Goal: Task Accomplishment & Management: Complete application form

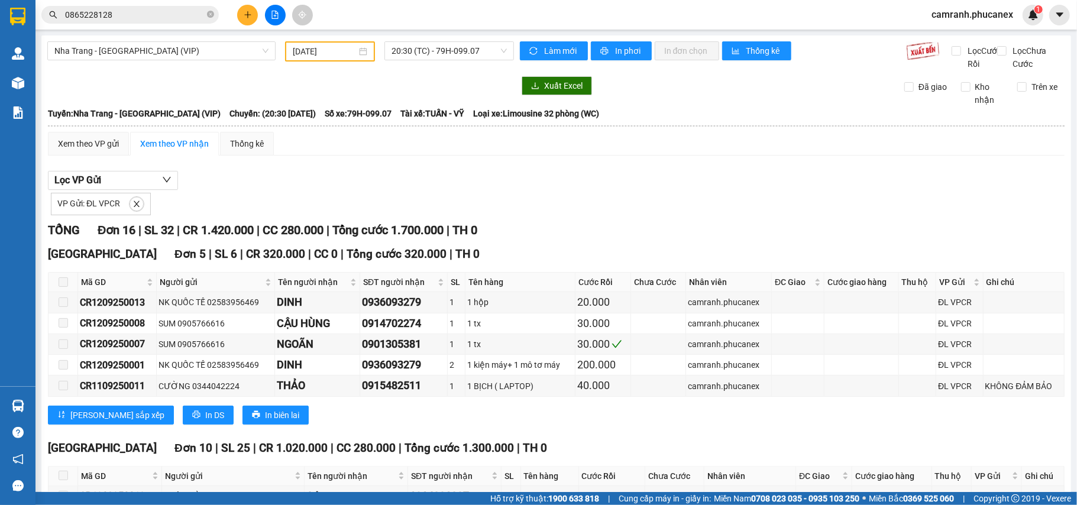
scroll to position [391, 0]
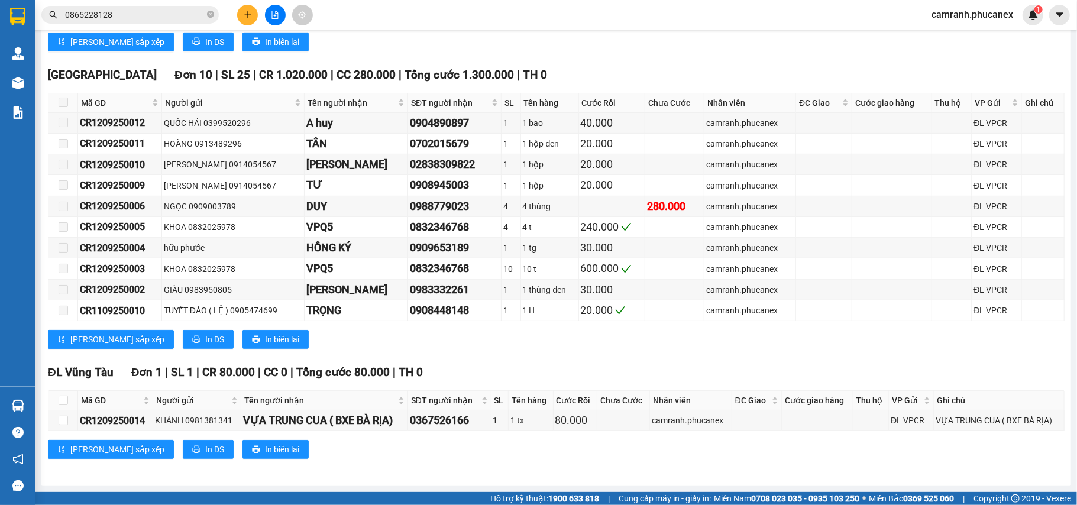
click at [237, 17] on button at bounding box center [247, 15] width 21 height 21
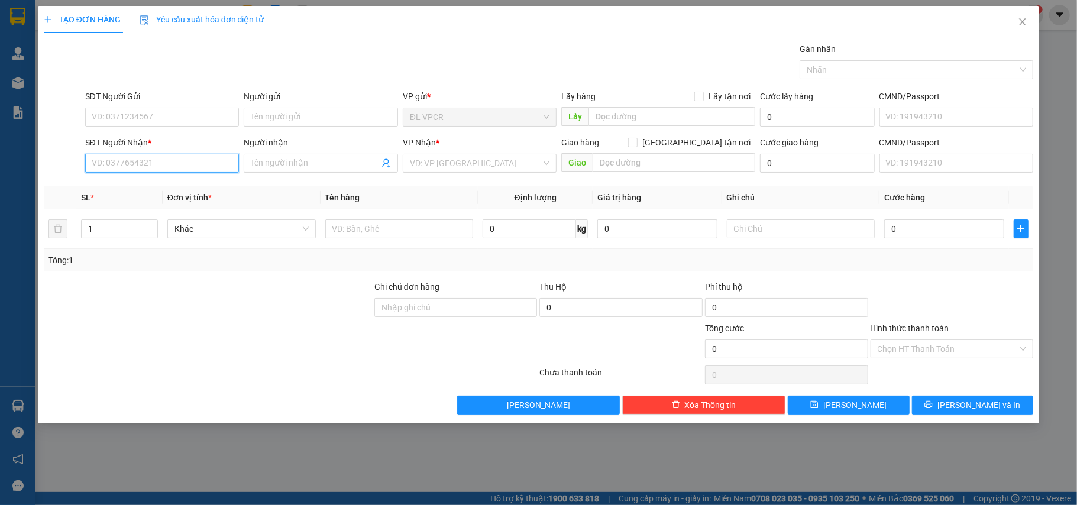
click at [132, 167] on input "SĐT Người Nhận *" at bounding box center [162, 163] width 154 height 19
paste input "0903958926"
click at [142, 166] on input "0903958926" at bounding box center [162, 163] width 154 height 19
type input "0903958926"
click at [322, 161] on input "Người nhận" at bounding box center [315, 163] width 128 height 13
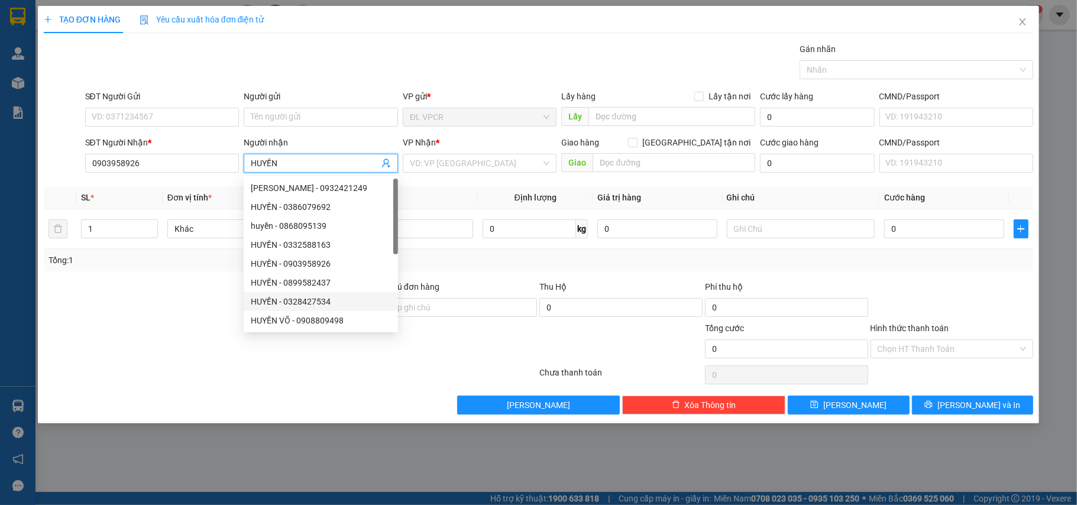
type input "HUYỀN"
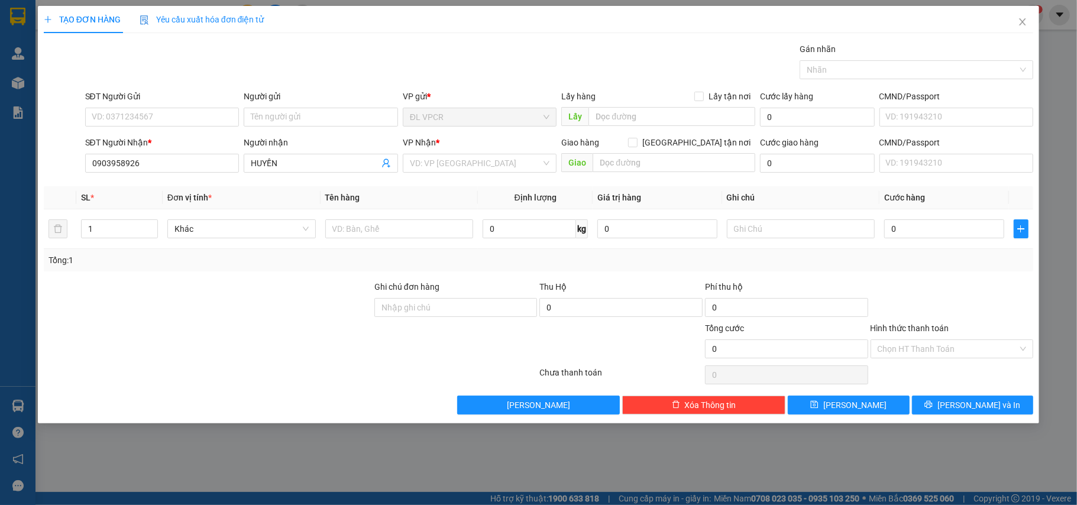
click at [140, 128] on div "SĐT Người Gửi VD: 0371234567" at bounding box center [162, 110] width 154 height 41
click at [136, 119] on input "SĐT Người Gửi" at bounding box center [162, 117] width 154 height 19
paste input "0963285617"
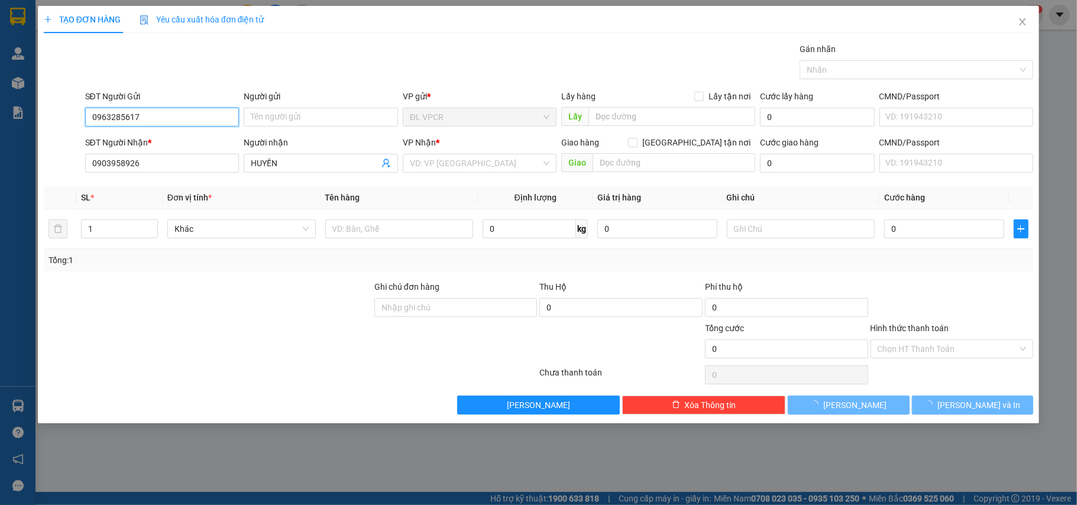
click at [164, 119] on input "0963285617" at bounding box center [162, 117] width 154 height 19
type input "0963285617"
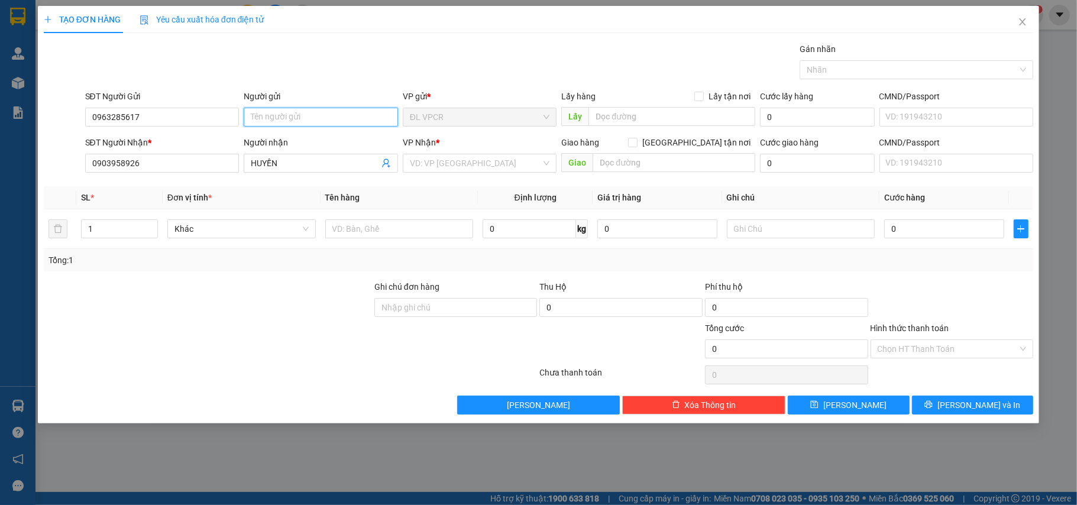
click at [278, 121] on input "Người gửi" at bounding box center [321, 117] width 154 height 19
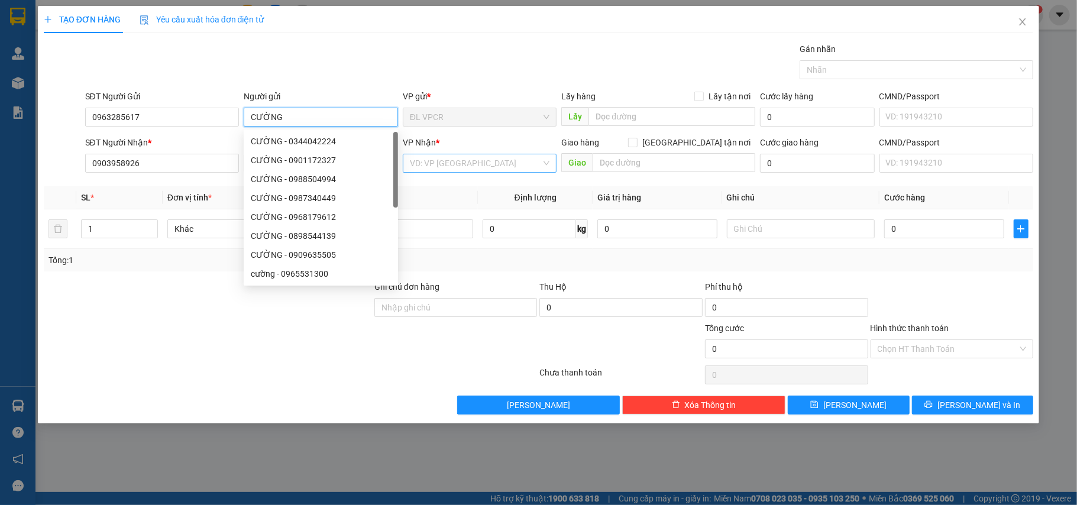
type input "CƯỜNG"
click at [458, 166] on input "search" at bounding box center [476, 163] width 132 height 18
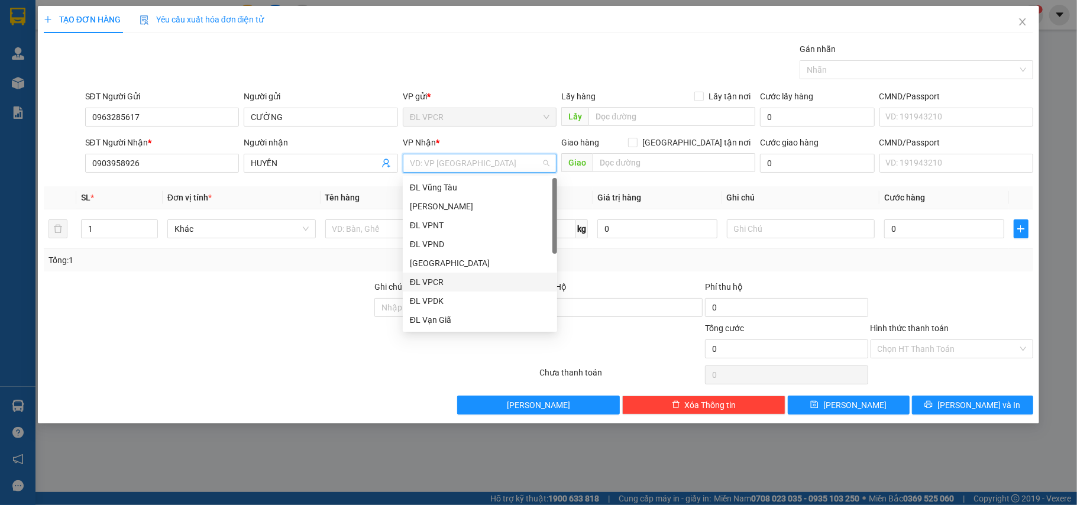
click at [448, 283] on div "ĐL VPCR" at bounding box center [480, 282] width 140 height 13
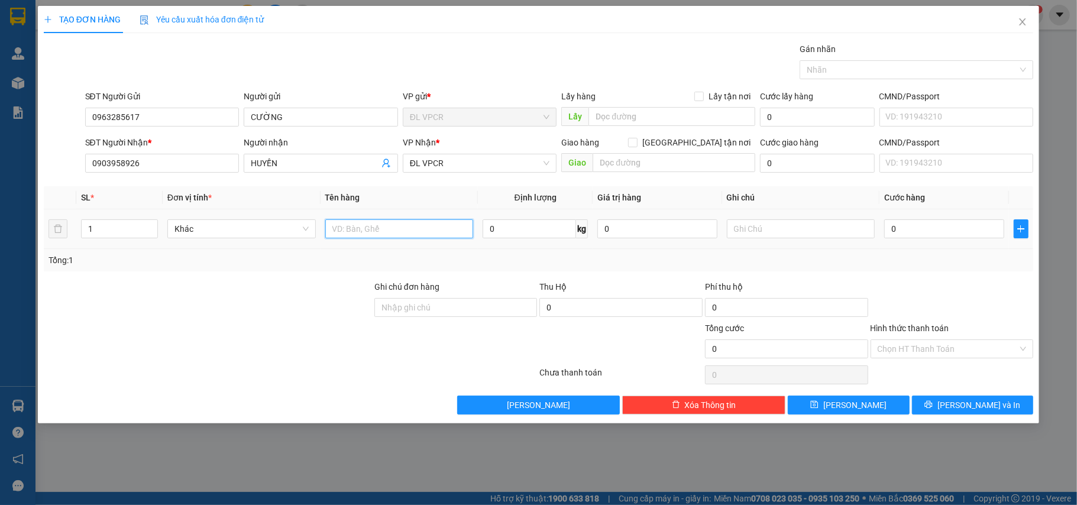
click at [400, 230] on input "text" at bounding box center [399, 228] width 148 height 19
type input "1 THÙNG"
click at [946, 225] on input "0" at bounding box center [943, 228] width 119 height 19
type input "6"
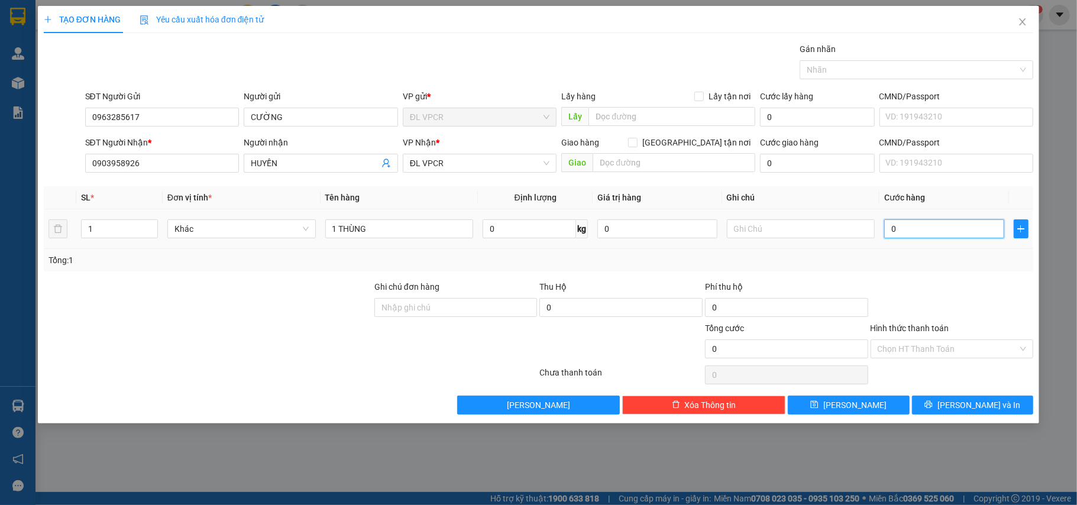
type input "6"
type input "60"
type input "60.000"
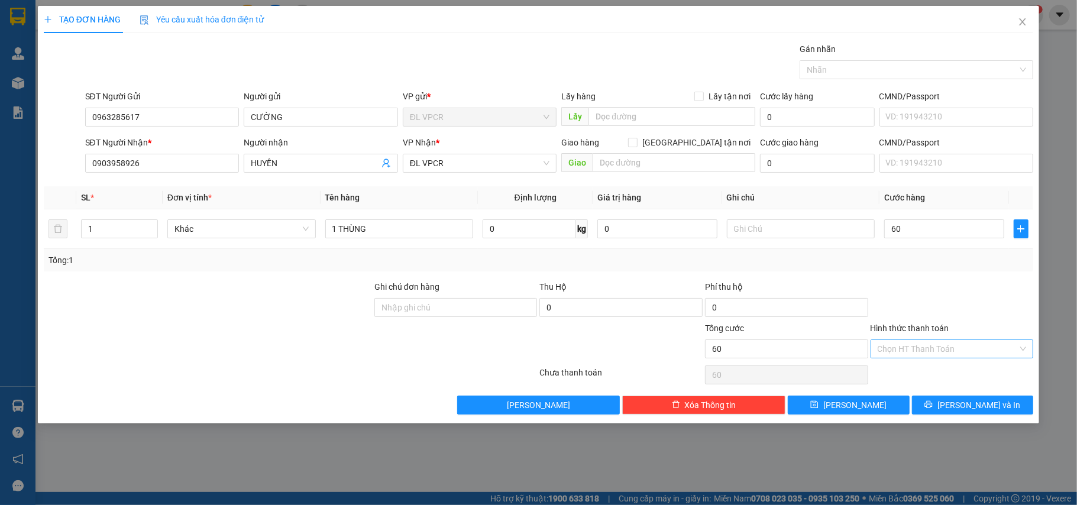
type input "60.000"
click at [940, 355] on input "Hình thức thanh toán" at bounding box center [948, 349] width 141 height 18
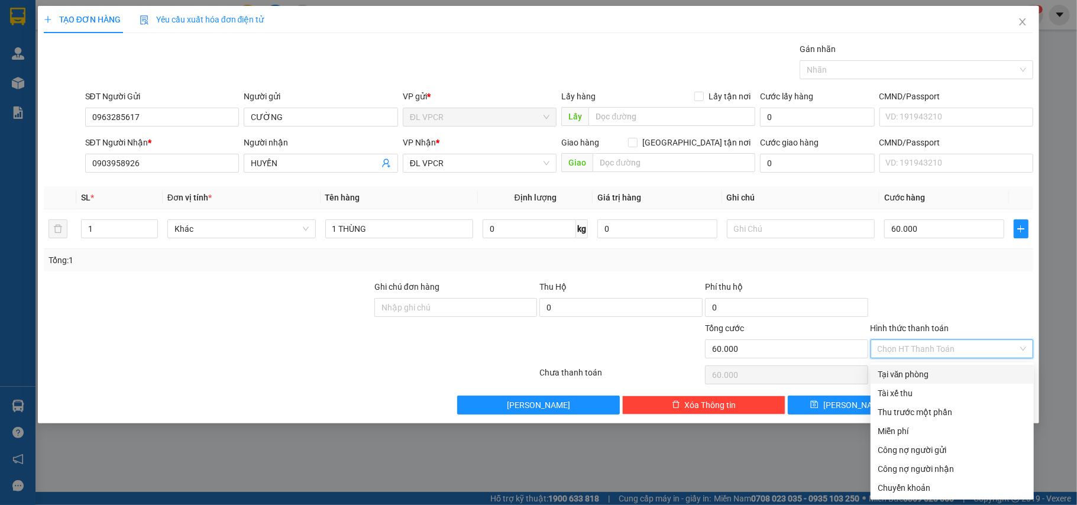
click at [931, 368] on div "Tại văn phòng" at bounding box center [952, 374] width 149 height 13
type input "0"
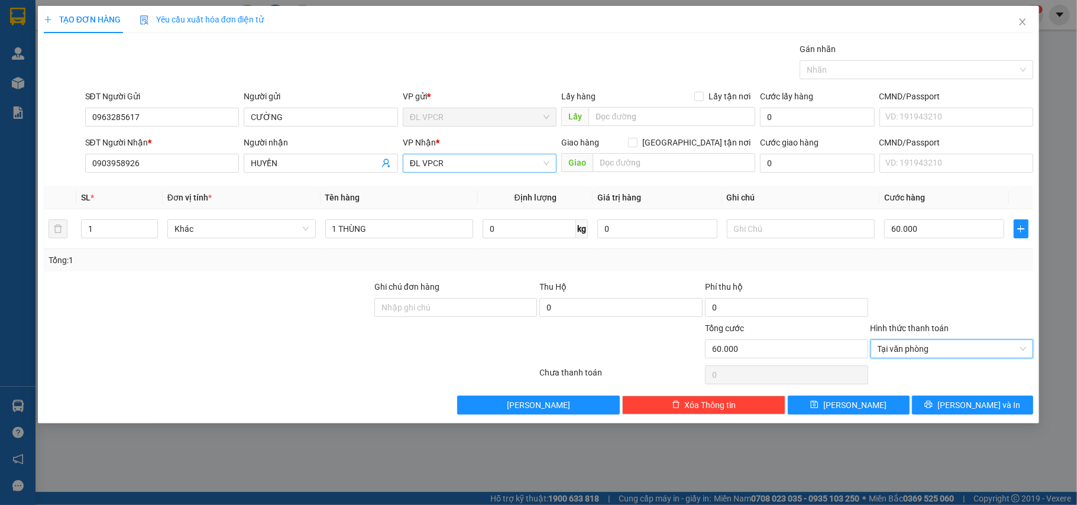
click at [446, 170] on span "ĐL VPCR" at bounding box center [480, 163] width 140 height 18
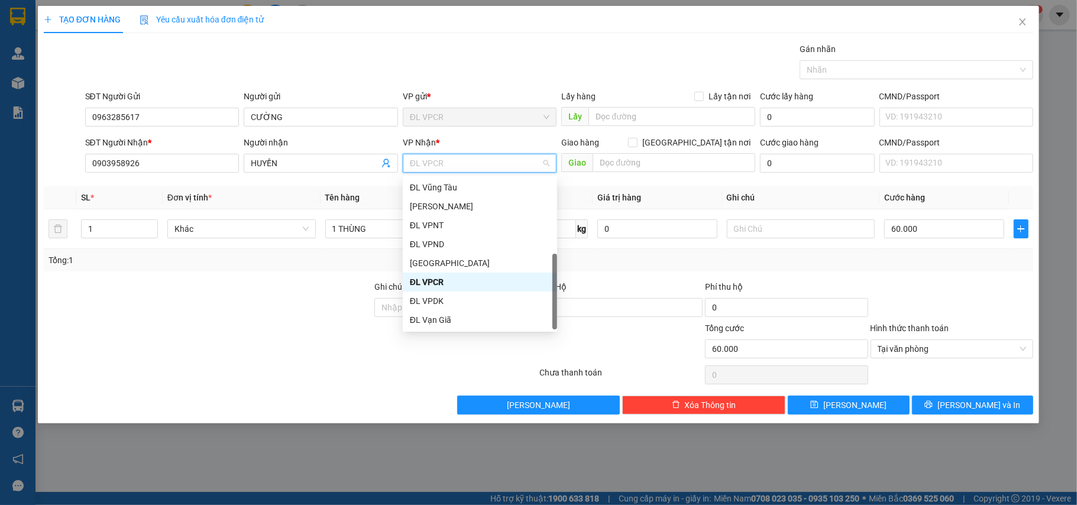
scroll to position [19, 0]
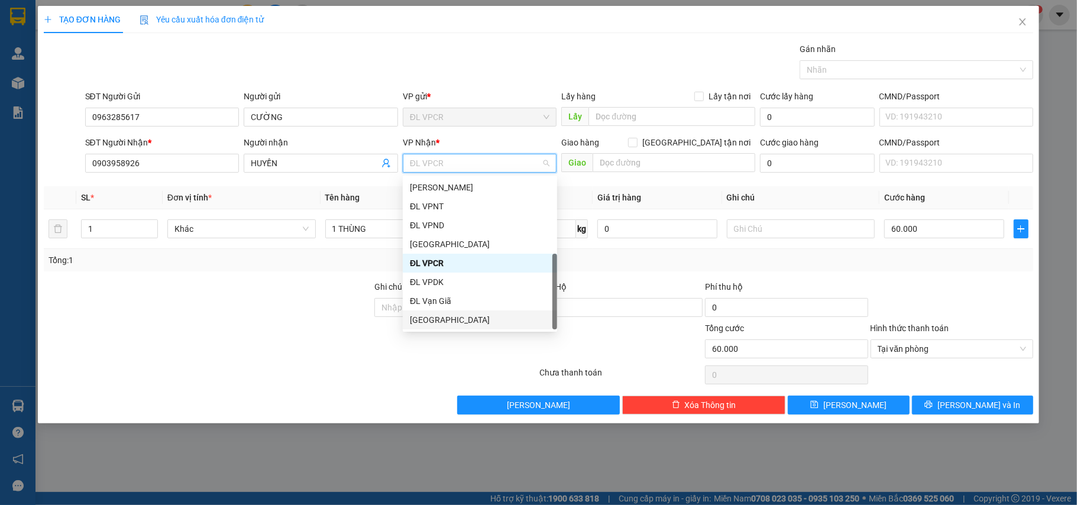
click at [459, 316] on div "[GEOGRAPHIC_DATA]" at bounding box center [480, 319] width 140 height 13
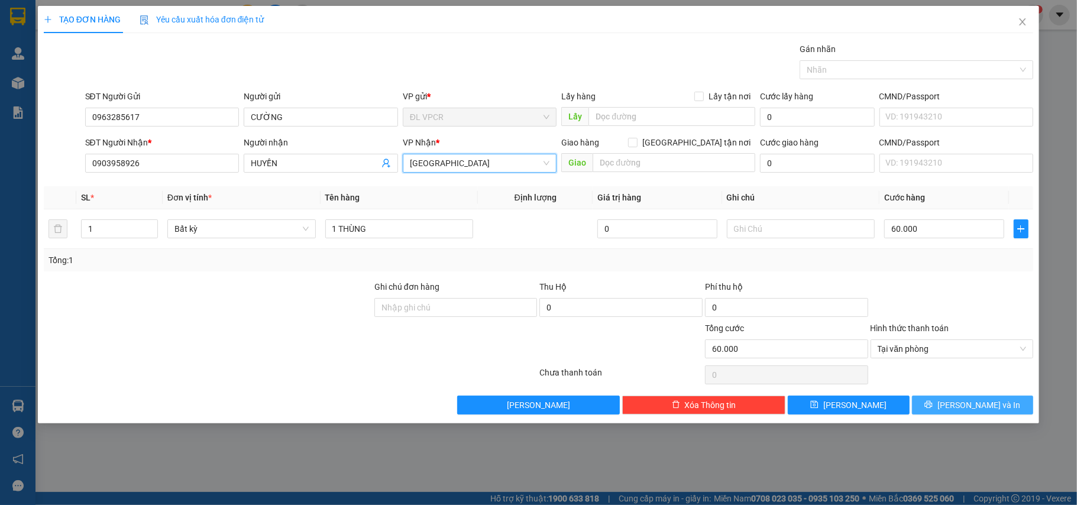
click at [987, 410] on span "[PERSON_NAME] và In" at bounding box center [978, 405] width 83 height 13
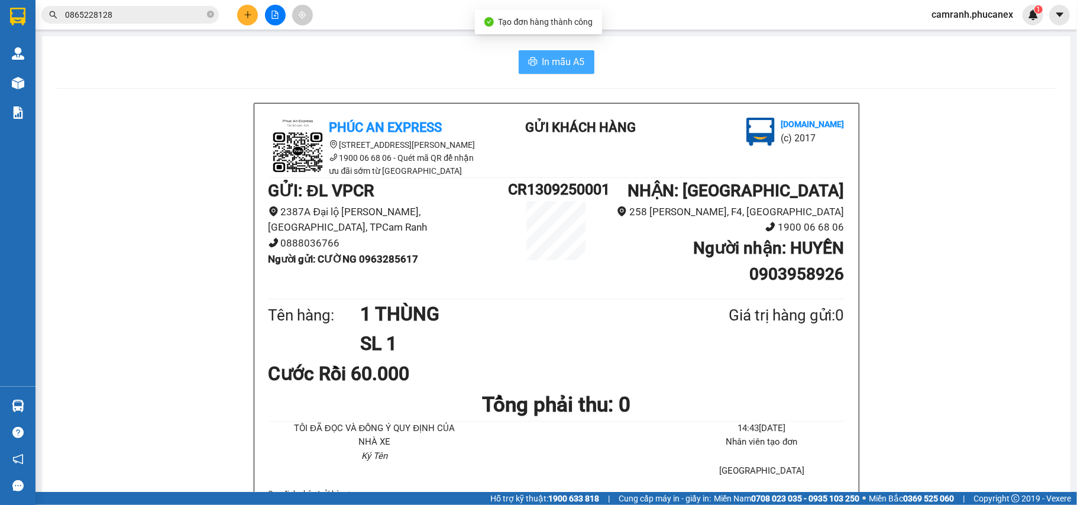
click at [555, 62] on span "In mẫu A5" at bounding box center [563, 61] width 43 height 15
